Goal: Task Accomplishment & Management: Manage account settings

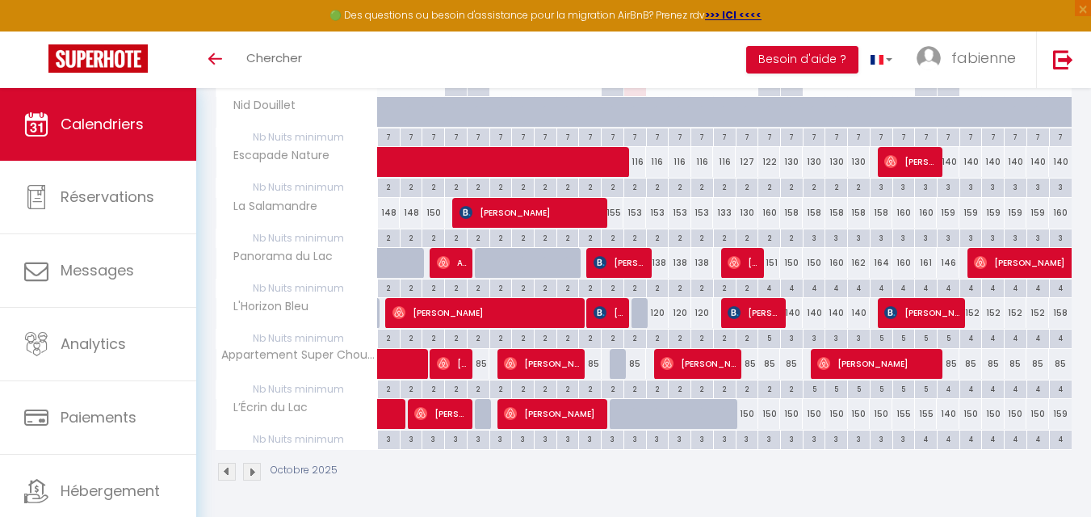
scroll to position [191, 0]
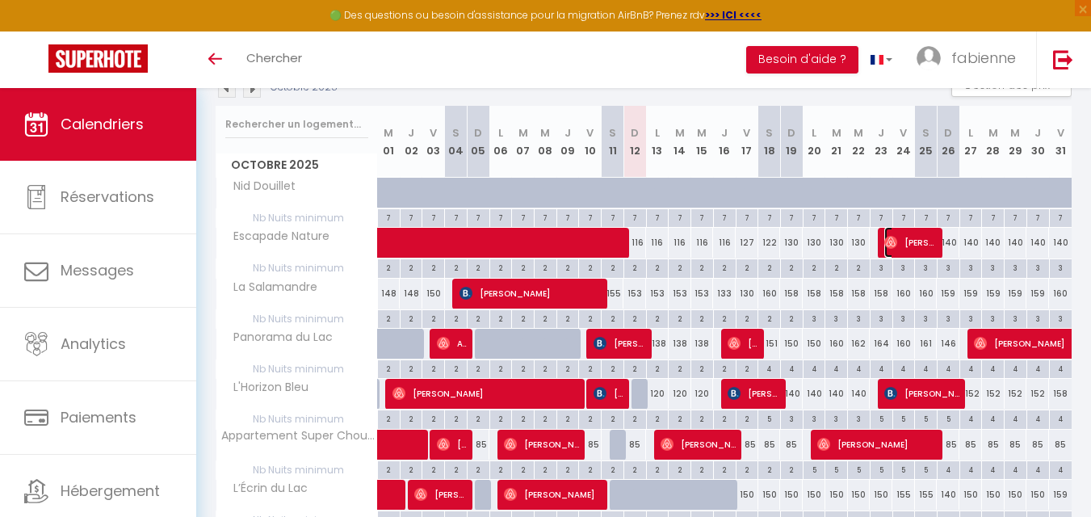
click at [887, 244] on img at bounding box center [890, 242] width 13 height 13
select select "OK"
select select "0"
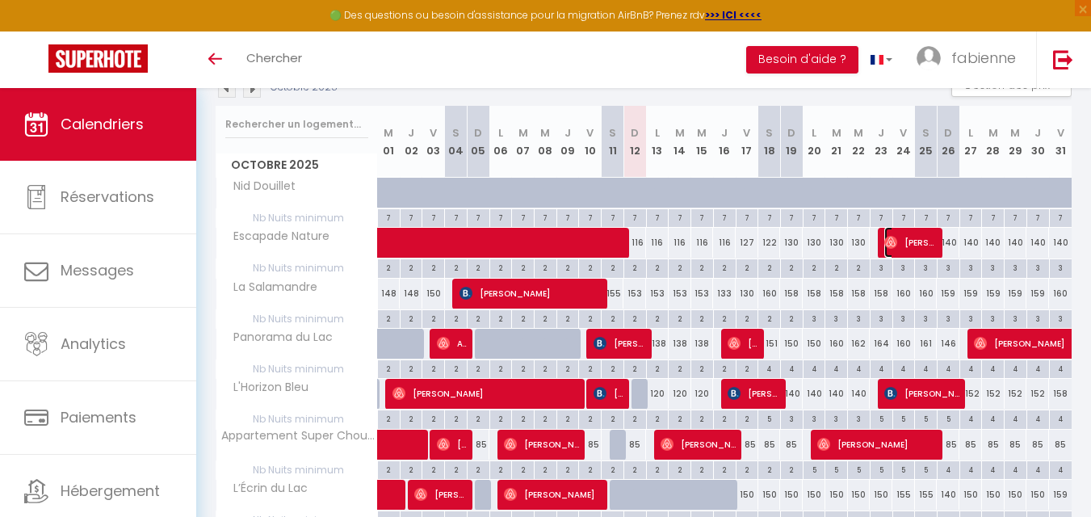
select select "1"
select select
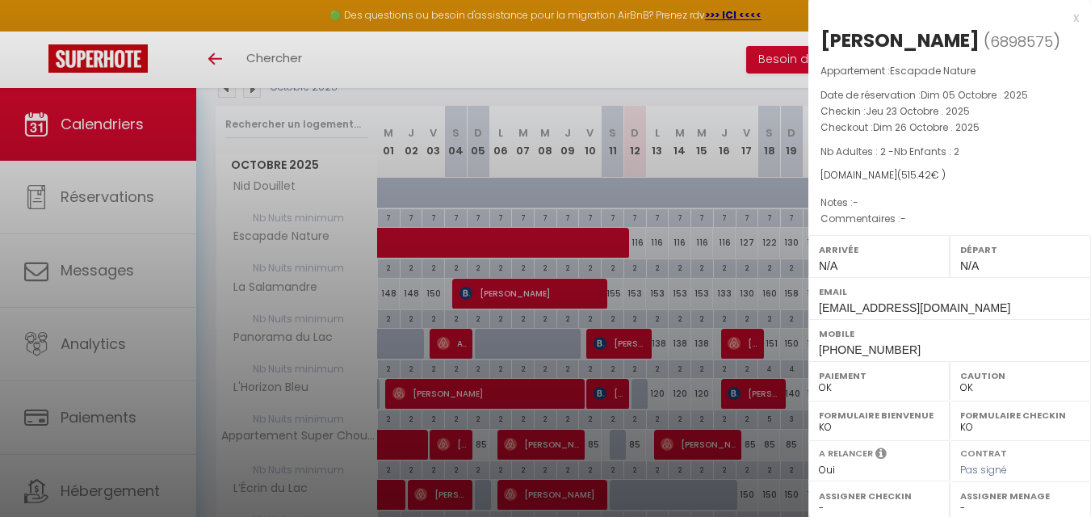
click at [887, 244] on label "Arrivée" at bounding box center [879, 249] width 120 height 16
click at [635, 56] on div at bounding box center [545, 258] width 1091 height 517
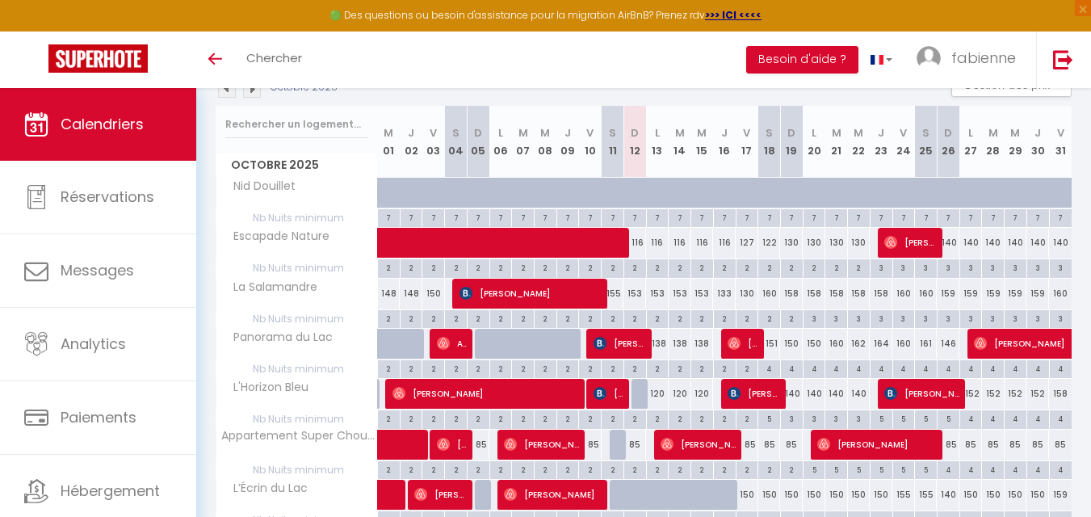
click at [948, 472] on div "4" at bounding box center [949, 468] width 22 height 15
type input "4"
type input "Dim 26 Octobre 2025"
type input "Lun 27 Octobre 2025"
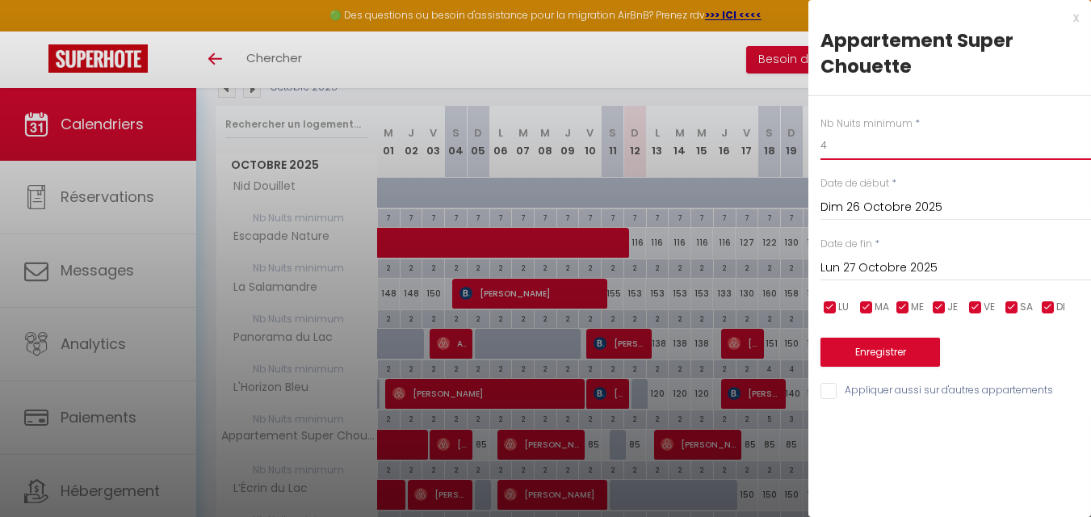
drag, startPoint x: 846, startPoint y: 153, endPoint x: 757, endPoint y: 153, distance: 88.8
click at [759, 152] on body "🟢 Des questions ou besoin d'assistance pour la migration AirBnB? Prenez rdv >>>…" at bounding box center [545, 247] width 1091 height 700
type input "3"
click at [840, 263] on input "Lun 27 Octobre 2025" at bounding box center [955, 268] width 271 height 21
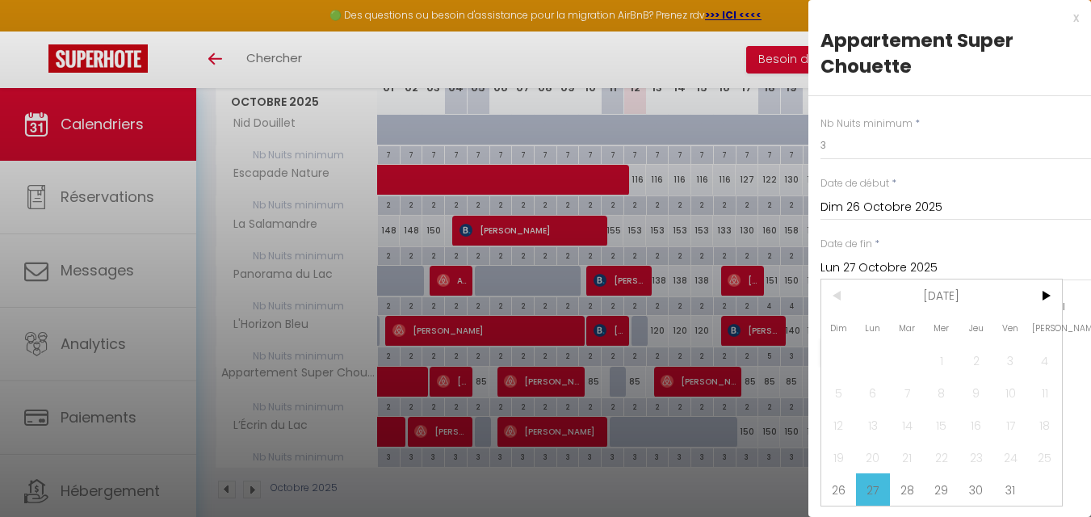
scroll to position [271, 0]
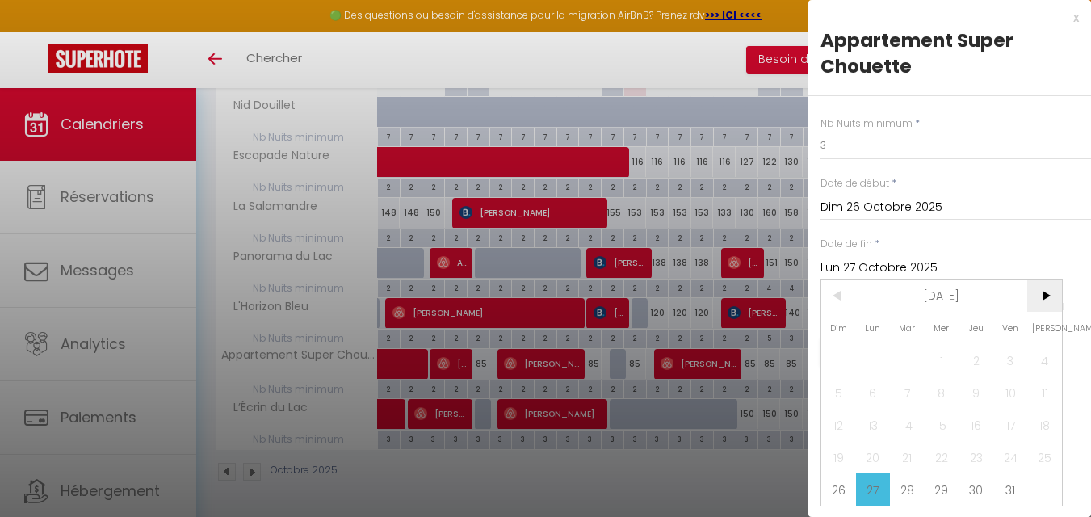
click at [1047, 301] on span ">" at bounding box center [1044, 295] width 35 height 32
click at [841, 399] on span "2" at bounding box center [838, 392] width 35 height 32
type input "Dim 02 Novembre 2025"
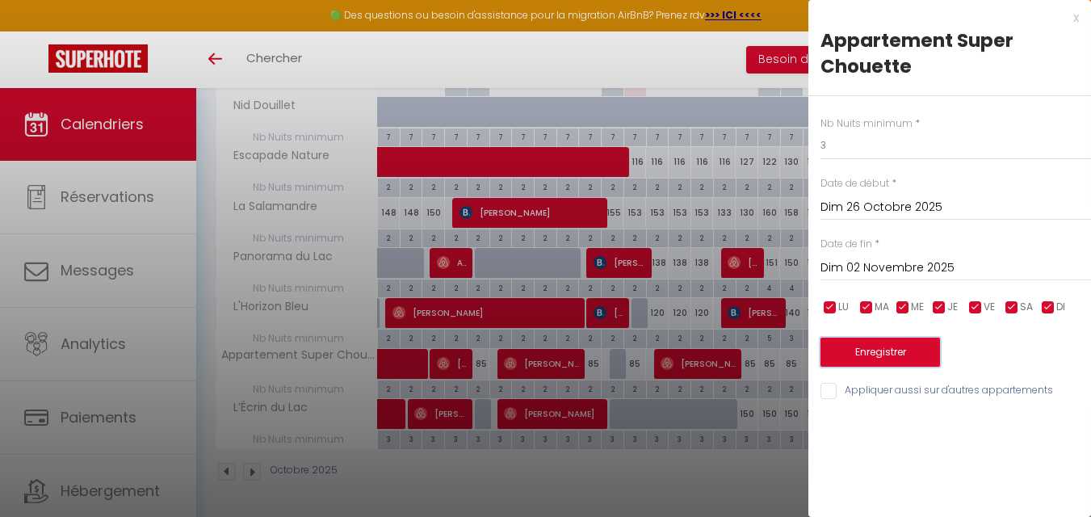
click at [873, 346] on button "Enregistrer" at bounding box center [880, 352] width 120 height 29
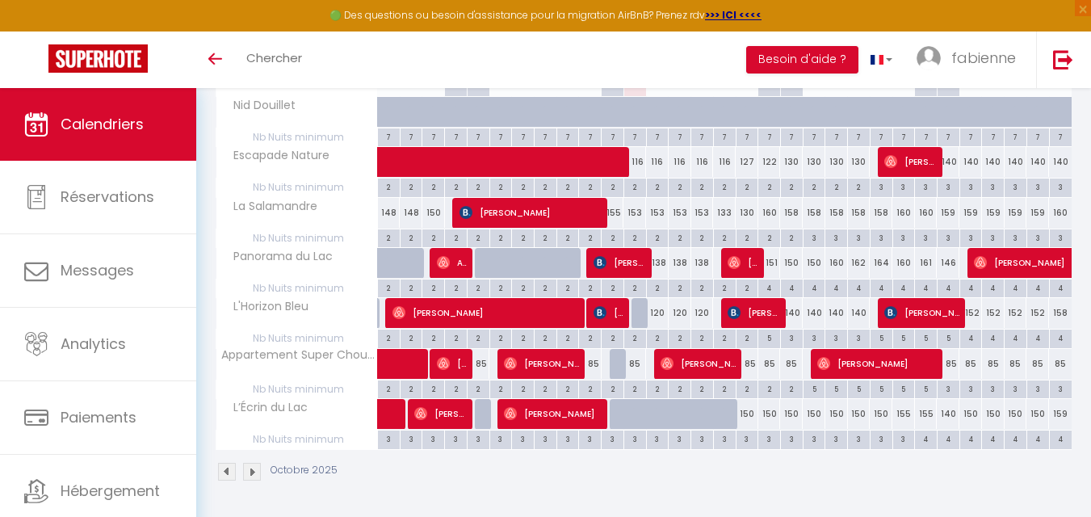
click at [925, 437] on div "4" at bounding box center [926, 437] width 22 height 15
type input "4"
type input "Sam 25 Octobre 2025"
type input "Dim 26 Octobre 2025"
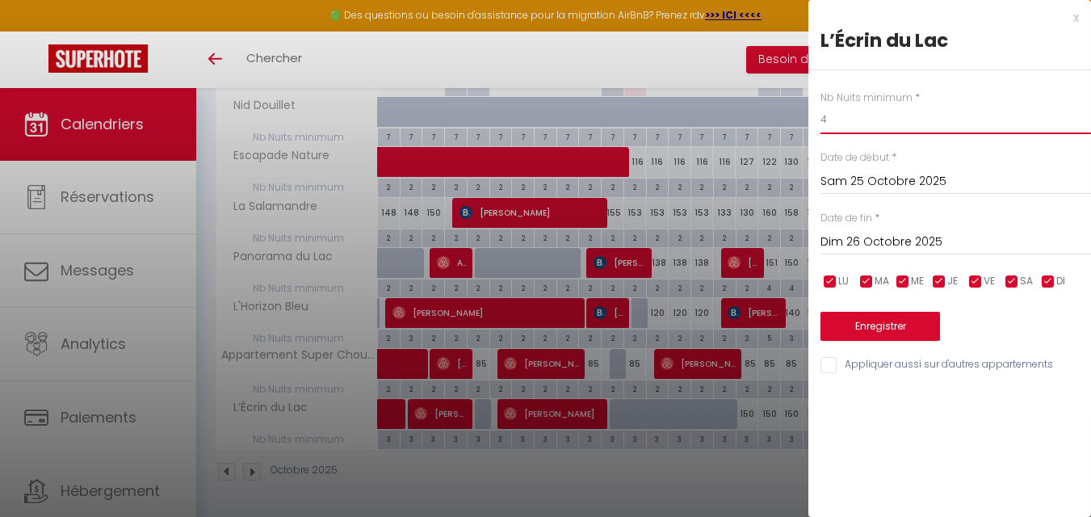
drag, startPoint x: 874, startPoint y: 111, endPoint x: 791, endPoint y: 119, distance: 82.7
click at [791, 119] on body "🟢 Des questions ou besoin d'assistance pour la migration AirBnB? Prenez rdv >>>…" at bounding box center [545, 167] width 1091 height 700
click at [707, 51] on div at bounding box center [545, 258] width 1091 height 517
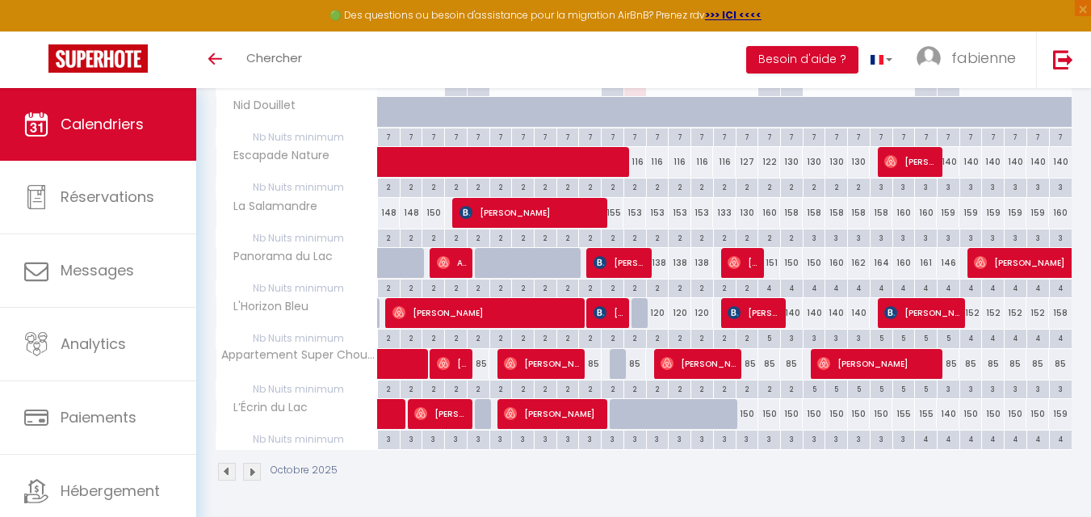
click at [984, 506] on div "CALENDRIERS Filtrer par hébergement Tous L’Écrin du Lac Appartement Super Choue…" at bounding box center [643, 167] width 895 height 700
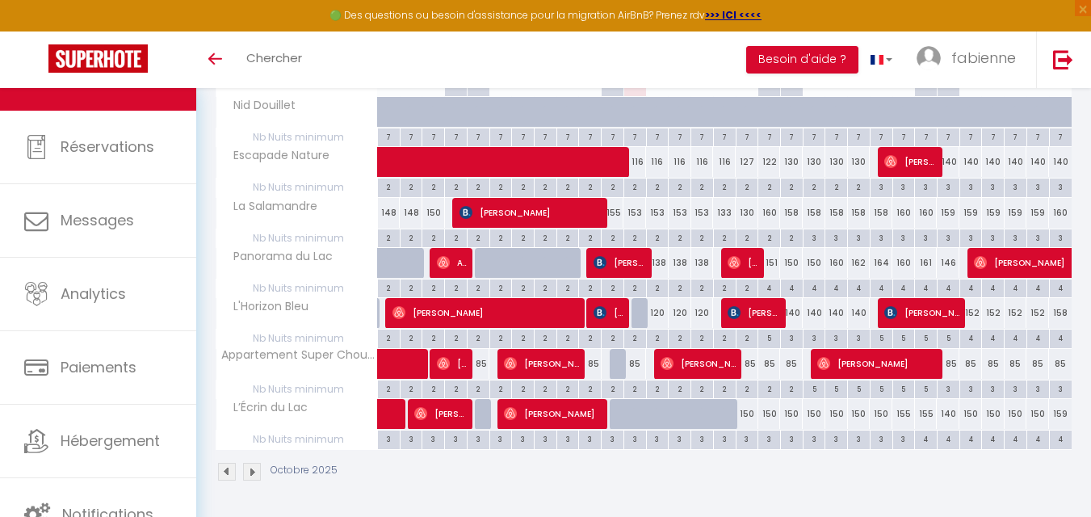
click at [1081, 216] on div "CALENDRIERS Filtrer par hébergement Tous L’Écrin du Lac Appartement Super Choue…" at bounding box center [643, 167] width 895 height 700
click at [699, 486] on div "Octobre 2025" at bounding box center [644, 474] width 856 height 48
click at [703, 478] on div "Octobre 2025" at bounding box center [644, 474] width 856 height 48
click at [334, 476] on p "Octobre 2025" at bounding box center [304, 470] width 67 height 15
click at [338, 471] on div "Octobre 2025" at bounding box center [279, 472] width 127 height 18
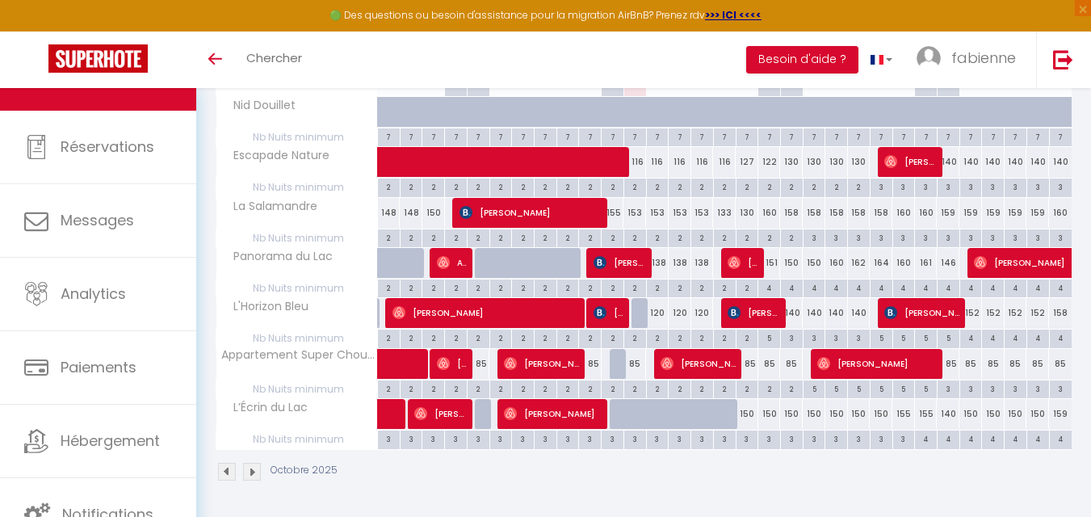
click at [379, 476] on div "Octobre 2025" at bounding box center [644, 474] width 856 height 48
click at [572, 497] on div "Octobre 2025" at bounding box center [644, 474] width 856 height 48
